Goal: Information Seeking & Learning: Learn about a topic

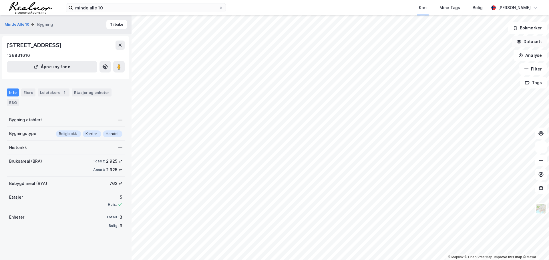
click at [536, 43] on button "Datasett" at bounding box center [529, 41] width 35 height 11
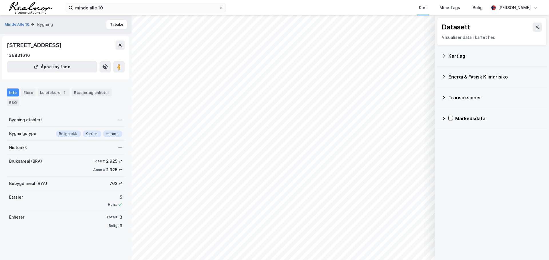
click at [463, 55] on div "Kartlag" at bounding box center [495, 56] width 94 height 7
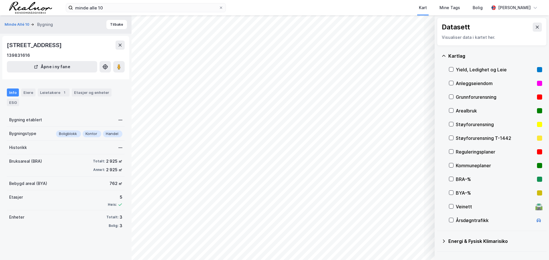
click at [456, 168] on div "Kommuneplaner" at bounding box center [495, 165] width 79 height 7
click at [456, 166] on div "Kommuneplaner" at bounding box center [495, 165] width 79 height 7
click at [452, 153] on icon at bounding box center [451, 152] width 4 height 4
click at [535, 27] on icon at bounding box center [537, 27] width 5 height 5
